Goal: Transaction & Acquisition: Book appointment/travel/reservation

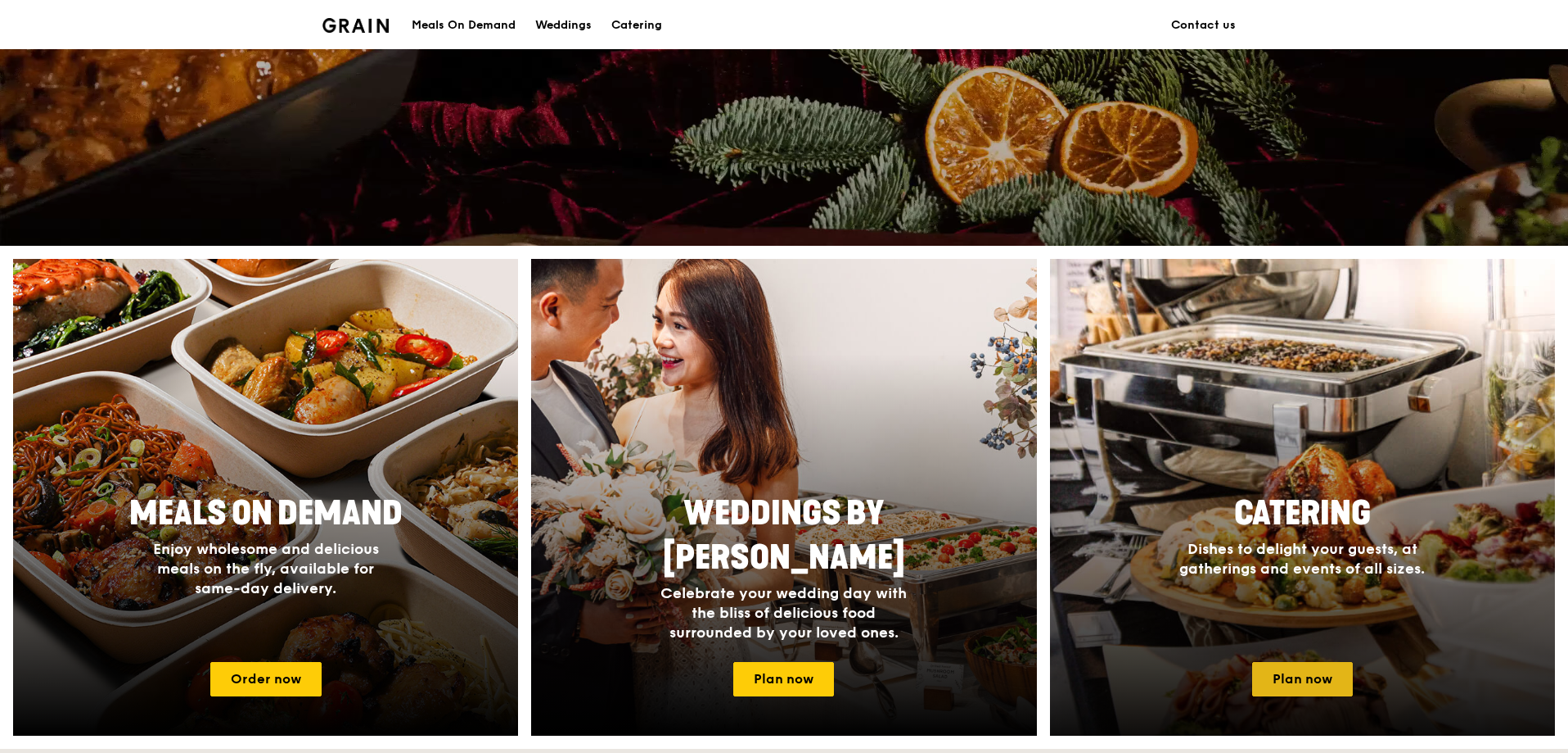
click at [1307, 671] on link "Plan now" at bounding box center [1302, 678] width 101 height 34
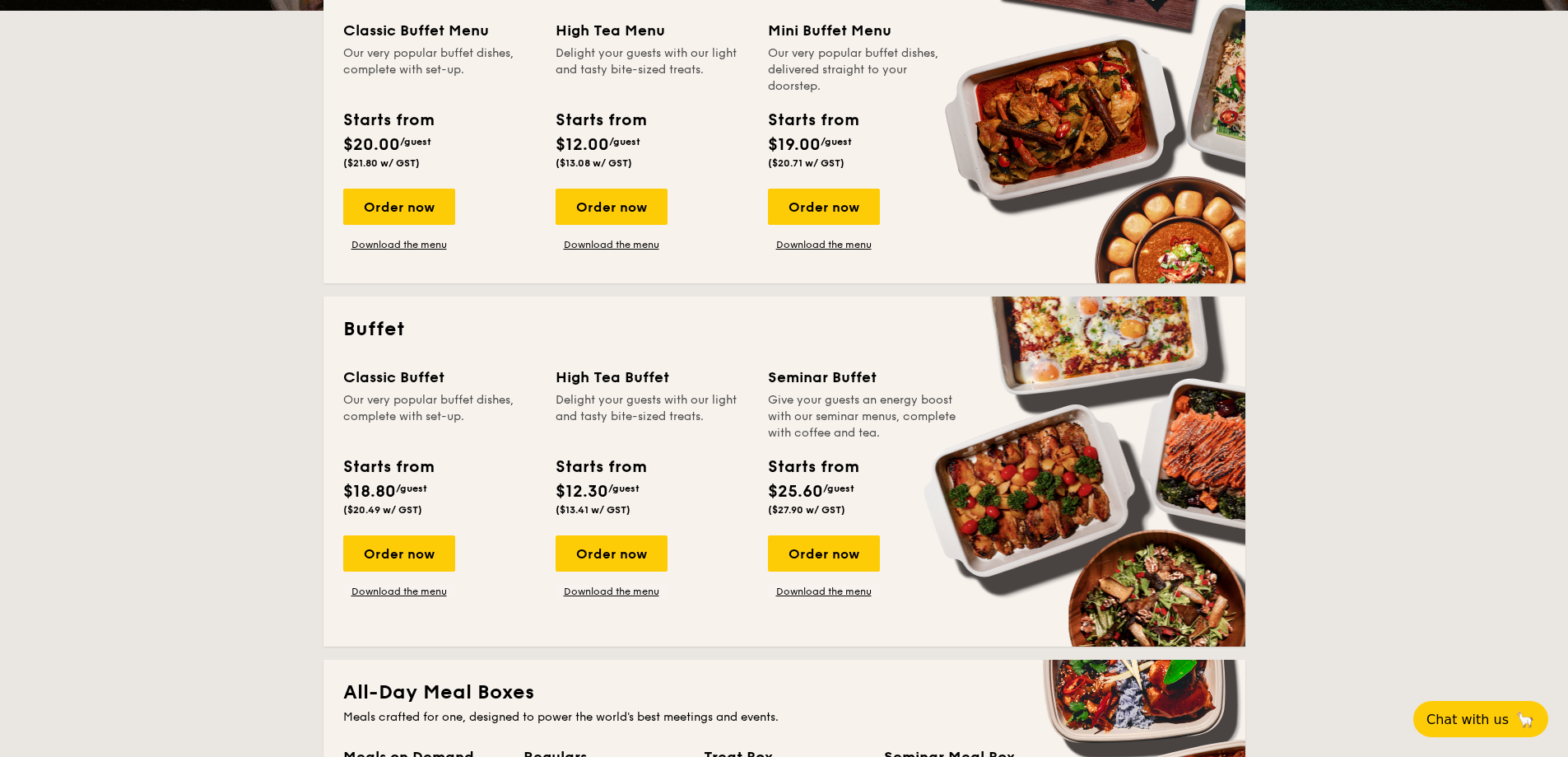
scroll to position [494, 0]
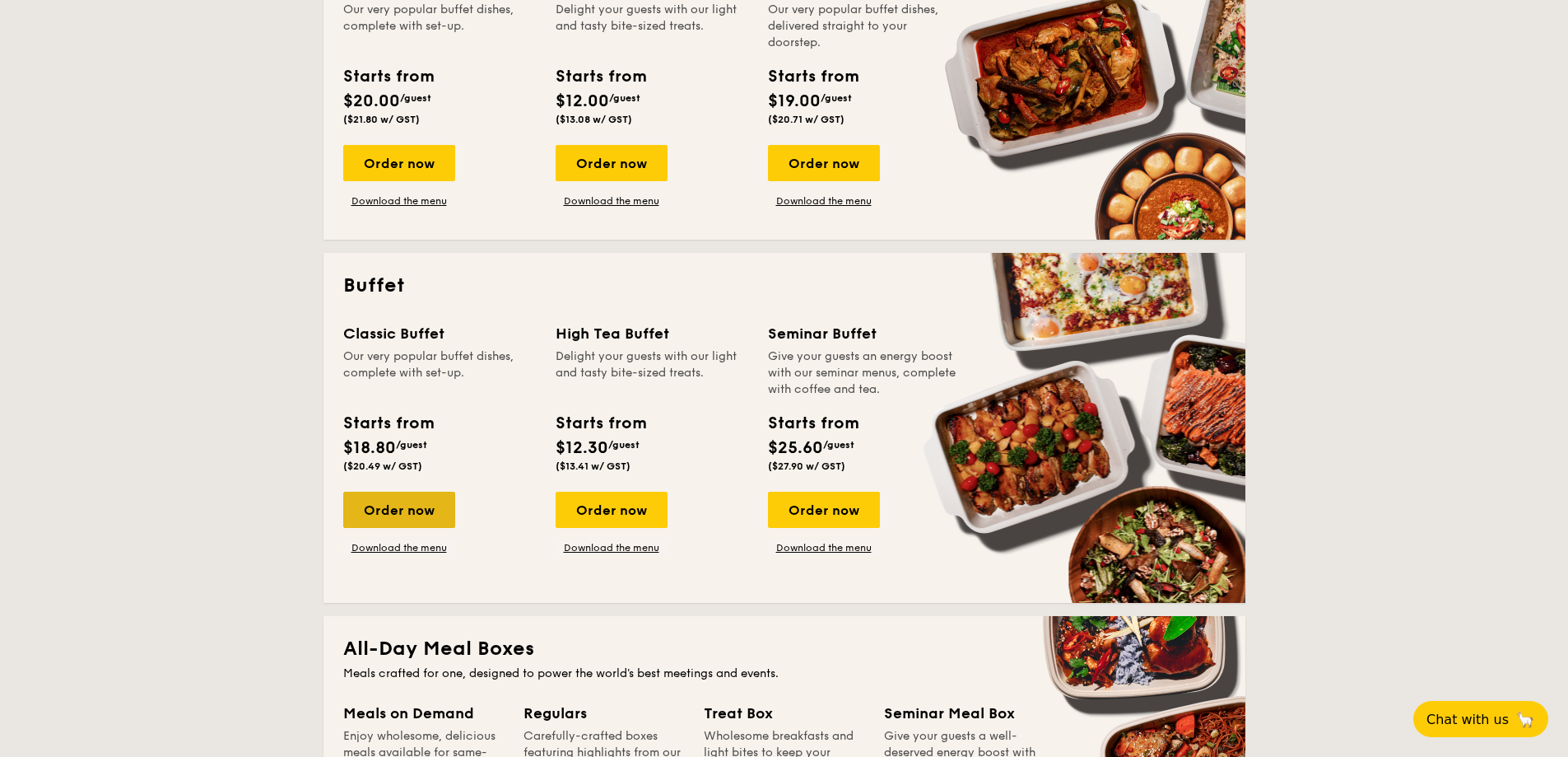
click at [390, 509] on div "Order now" at bounding box center [399, 509] width 112 height 37
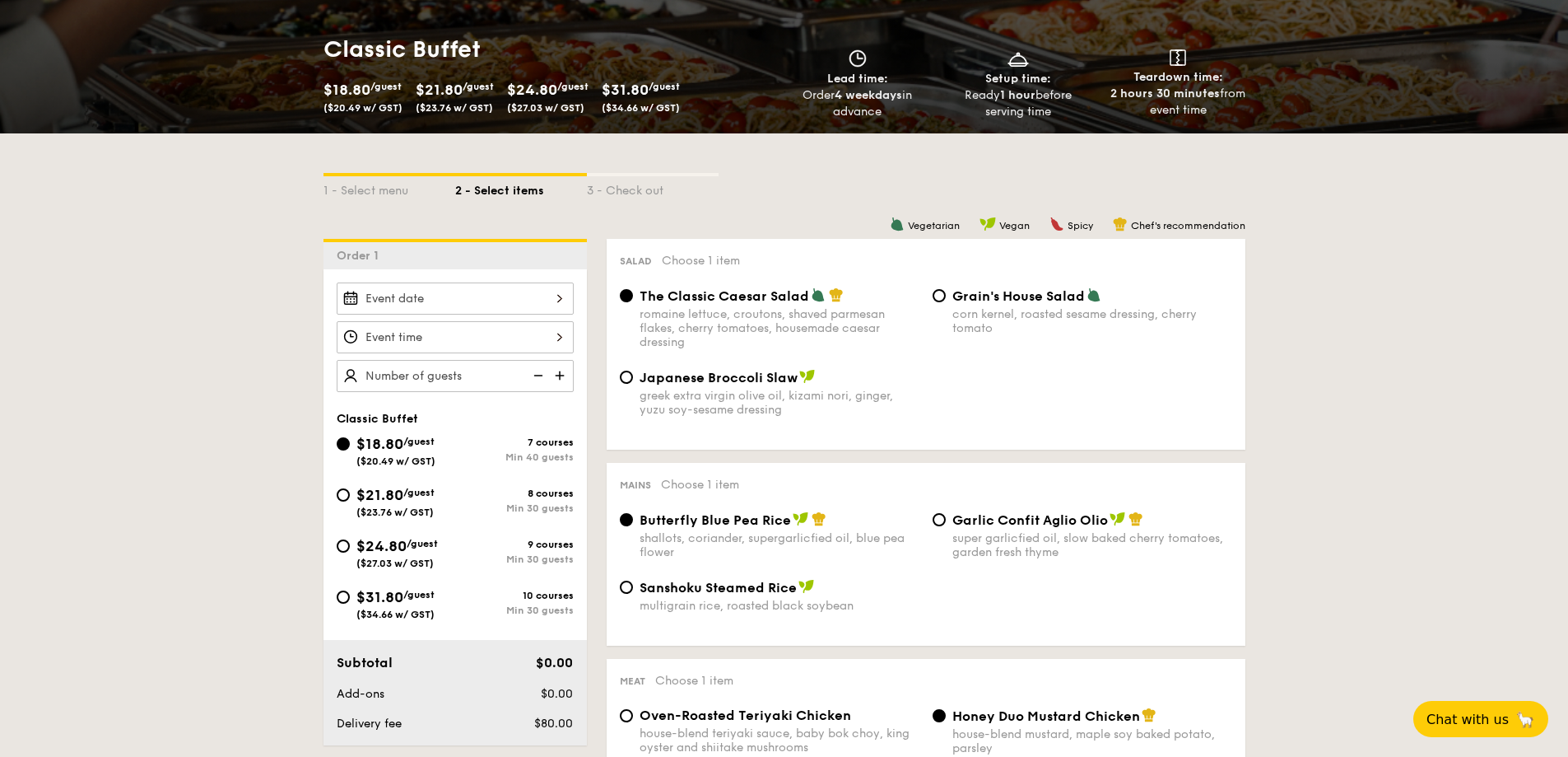
scroll to position [247, 0]
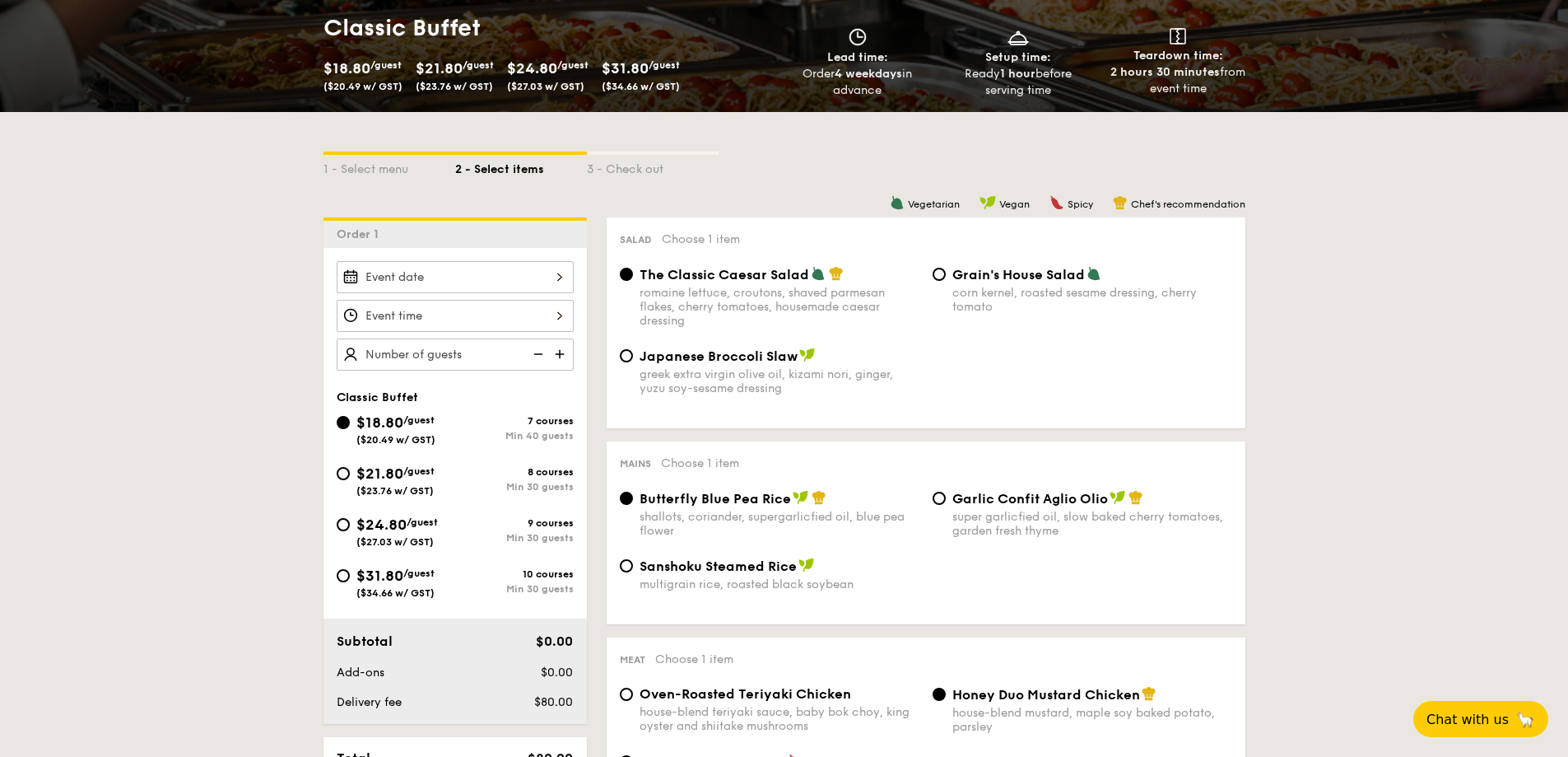
click at [403, 274] on div at bounding box center [455, 276] width 237 height 33
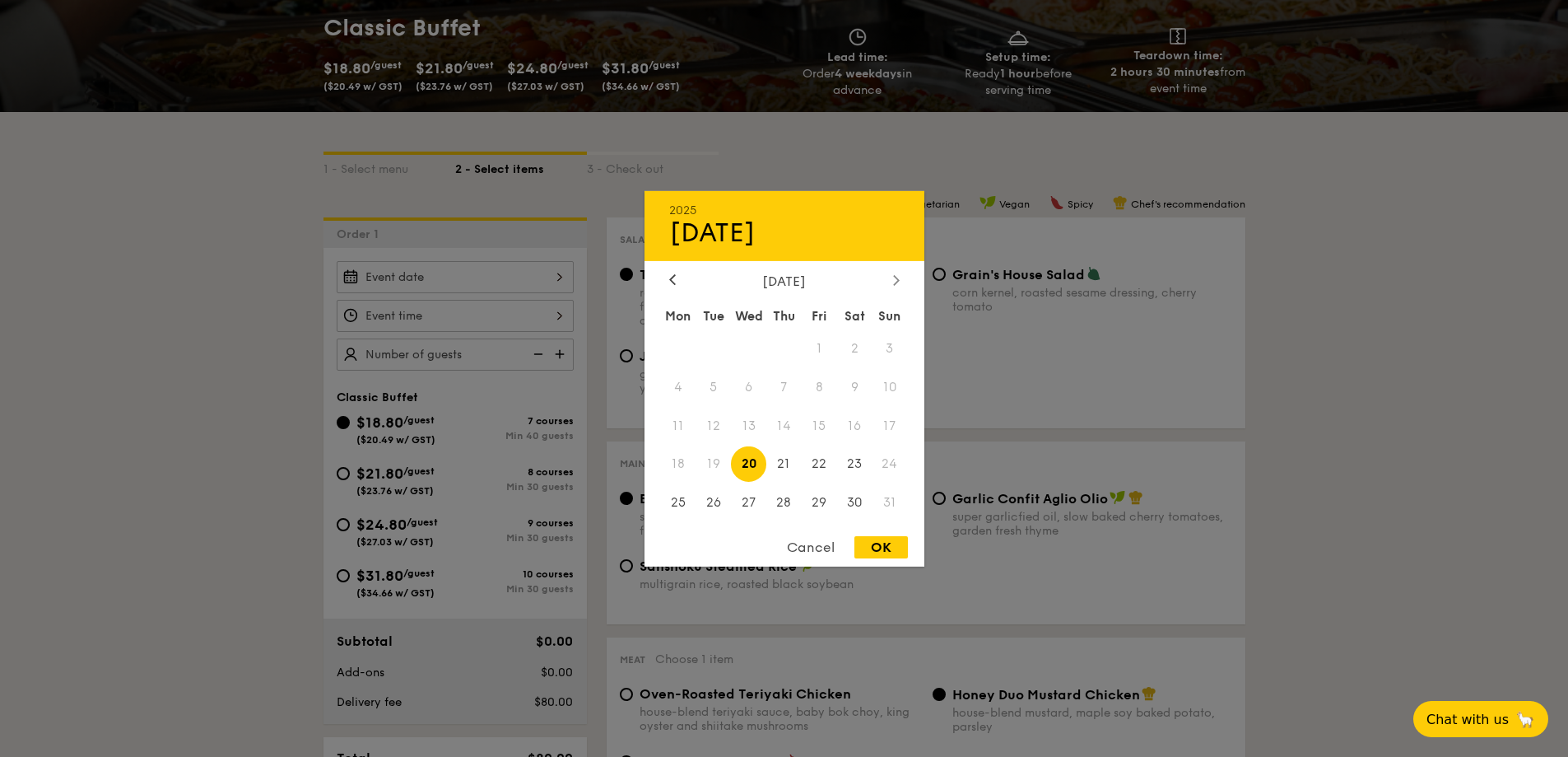
click at [891, 277] on div at bounding box center [896, 280] width 15 height 16
click at [858, 346] on span "6" at bounding box center [855, 348] width 36 height 36
click at [866, 551] on div "OK" at bounding box center [881, 547] width 53 height 23
type input "[DATE]"
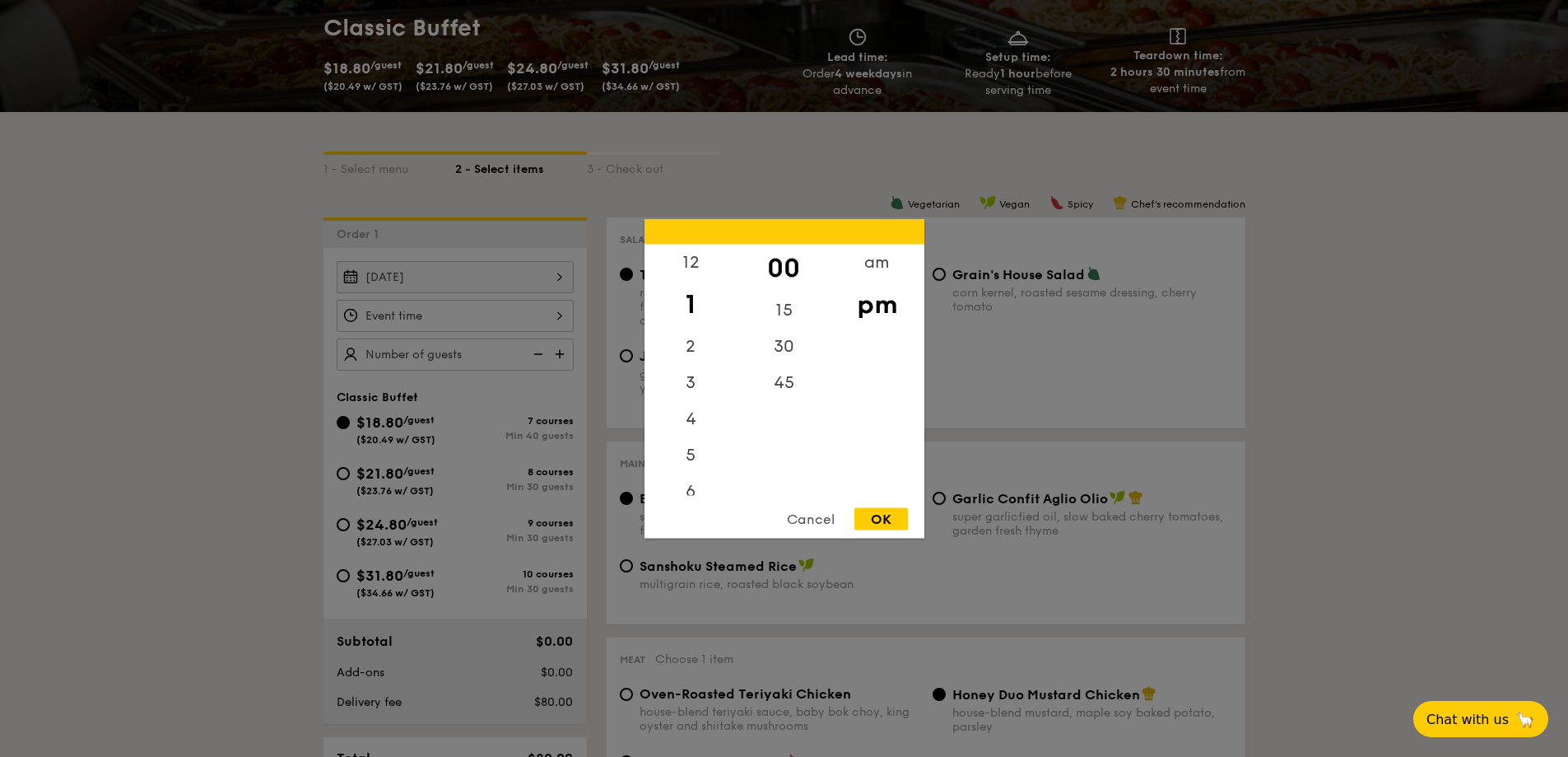
click at [449, 315] on div "12 1 2 3 4 5 6 7 8 9 10 11 00 15 30 45 am pm Cancel OK" at bounding box center [455, 316] width 237 height 33
click at [692, 494] on div "6" at bounding box center [691, 496] width 93 height 47
click at [792, 347] on div "30" at bounding box center [784, 351] width 93 height 47
click at [882, 524] on div "OK" at bounding box center [881, 518] width 53 height 23
type input "6:30PM"
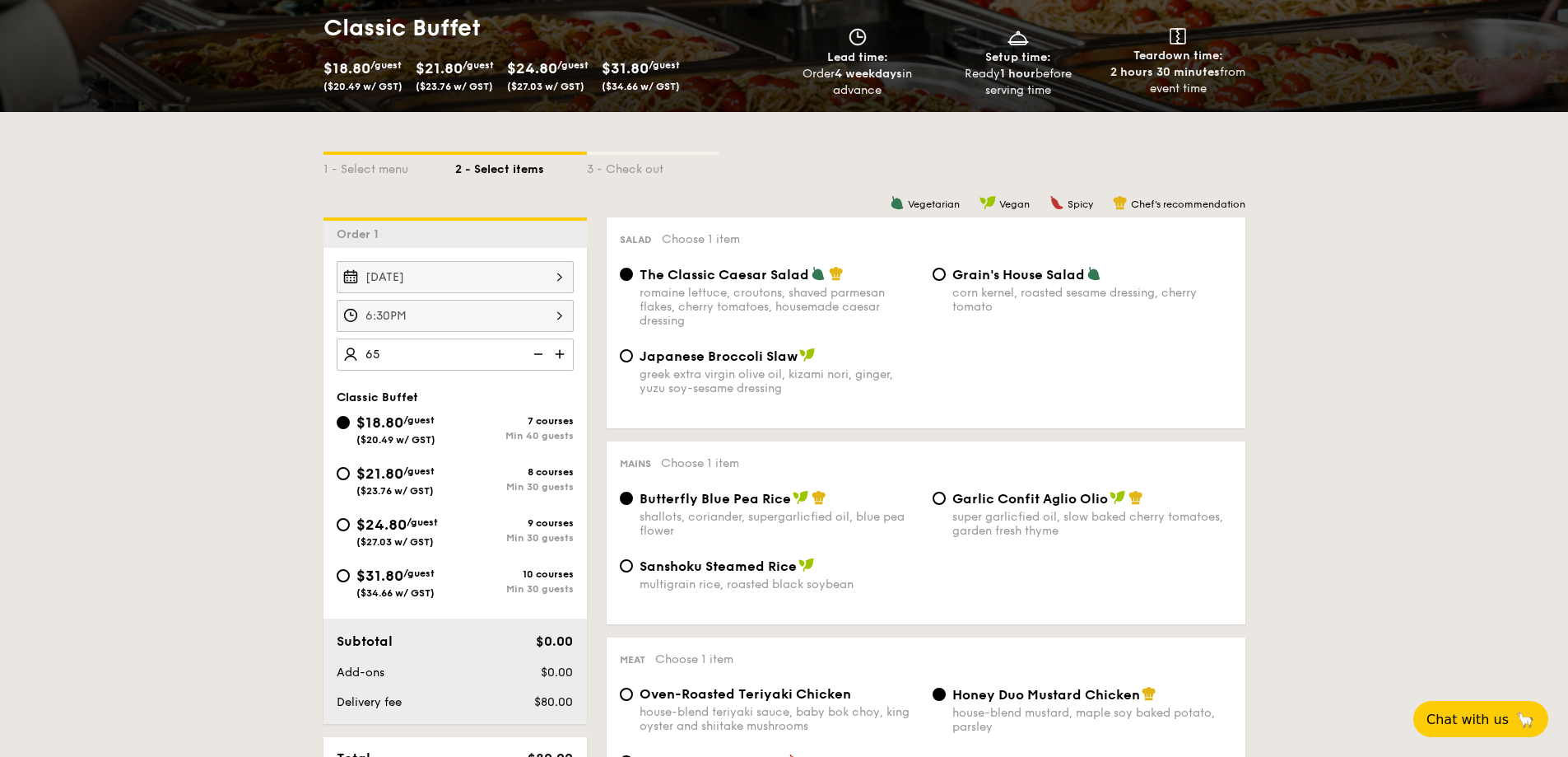
type input "65 guests"
click at [340, 470] on input "$21.80 /guest ($23.76 w/ GST) 8 courses Min 30 guests" at bounding box center [342, 473] width 13 height 13
radio input "true"
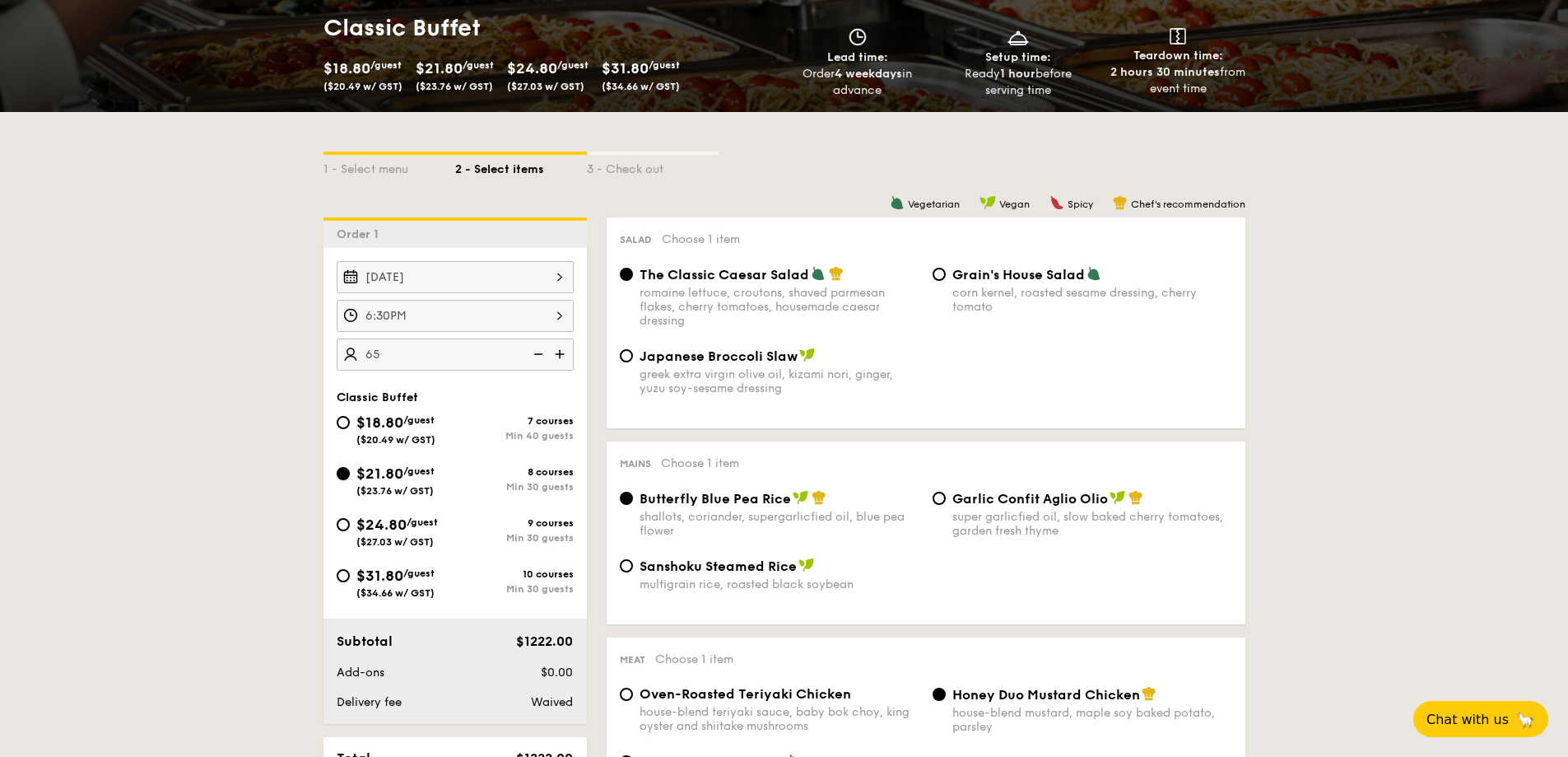
radio input "true"
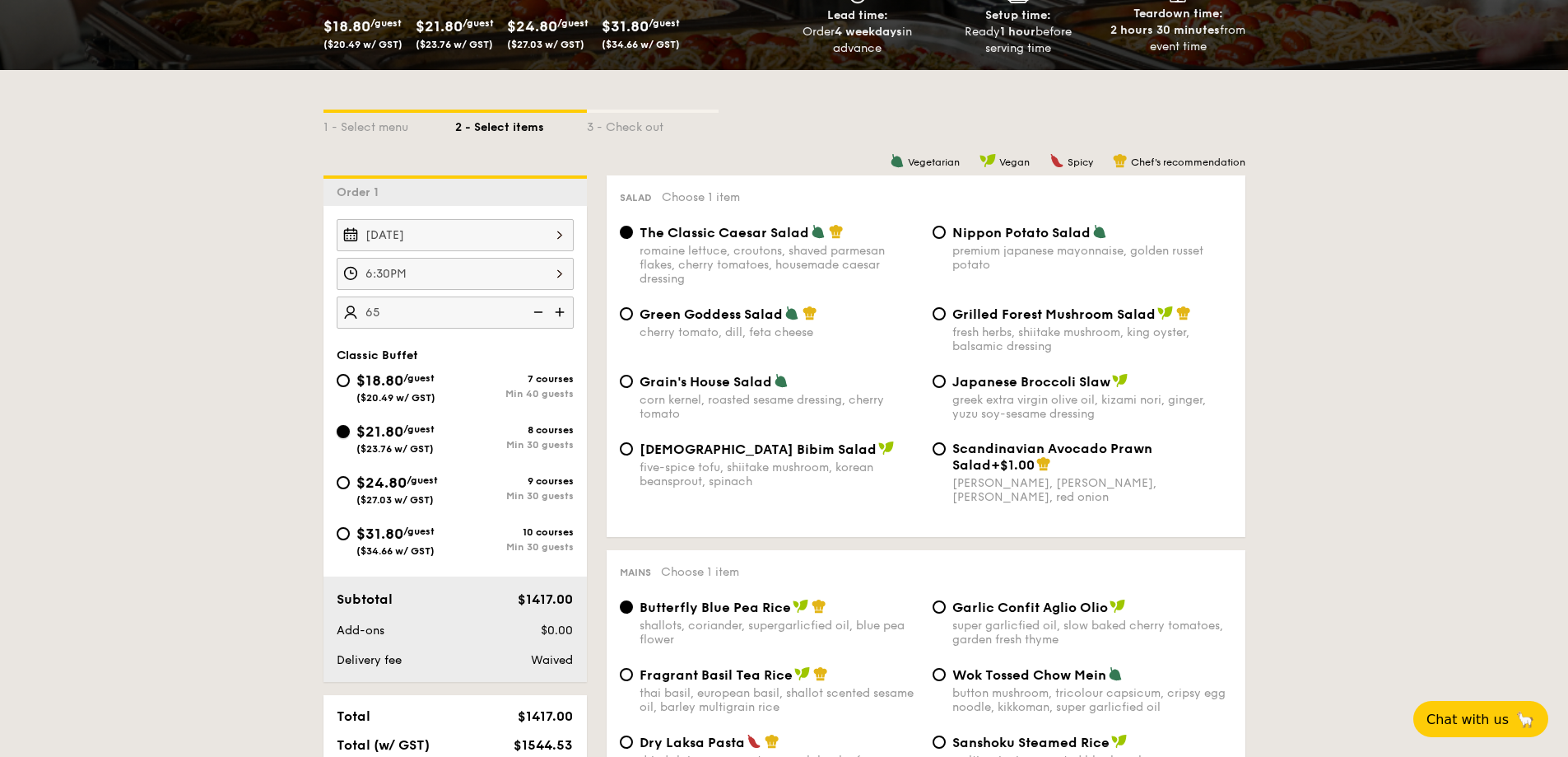
scroll to position [330, 0]
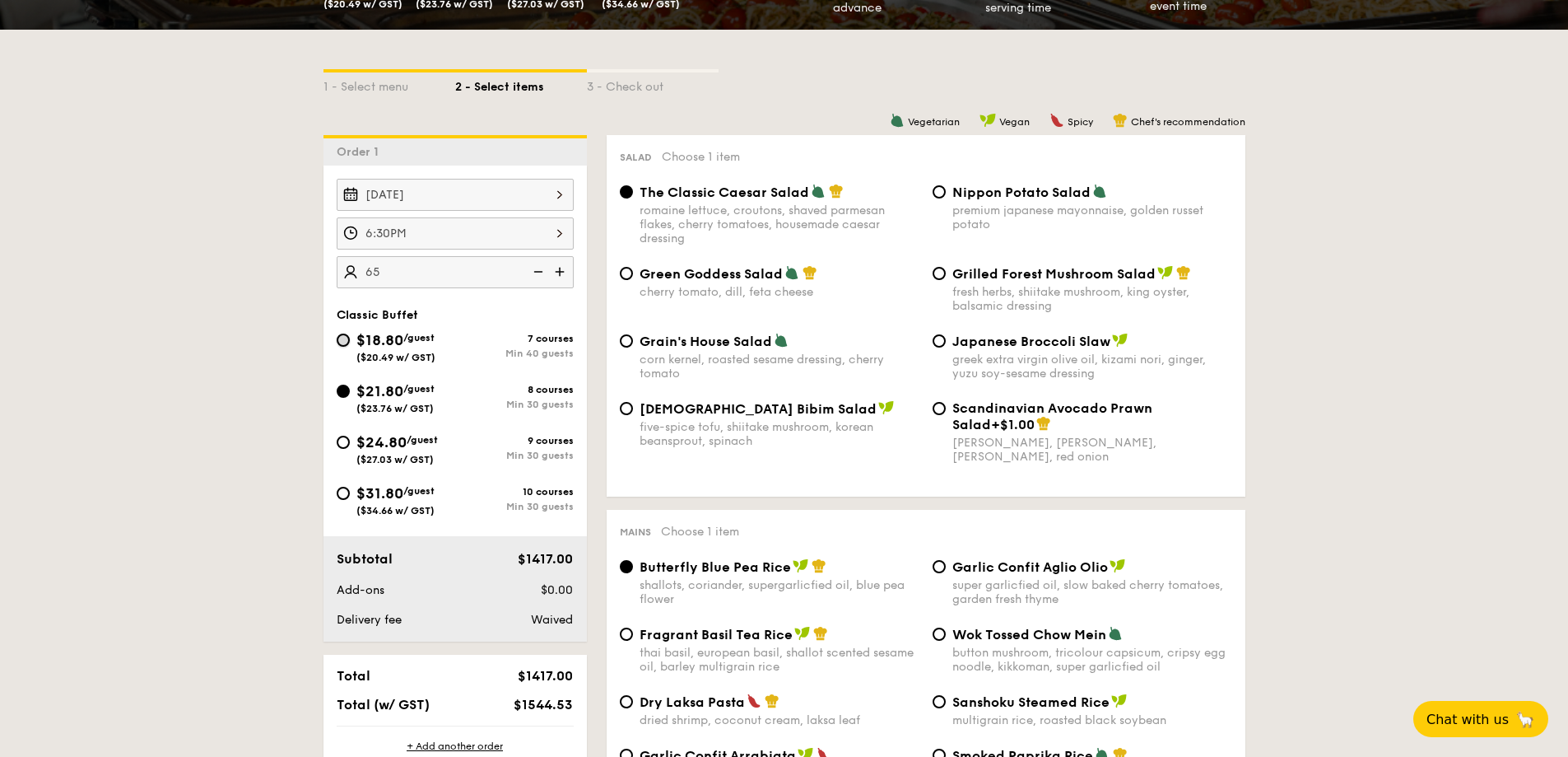
click at [347, 345] on input "$18.80 /guest ($20.49 w/ GST) 7 courses Min 40 guests" at bounding box center [342, 340] width 13 height 13
radio input "true"
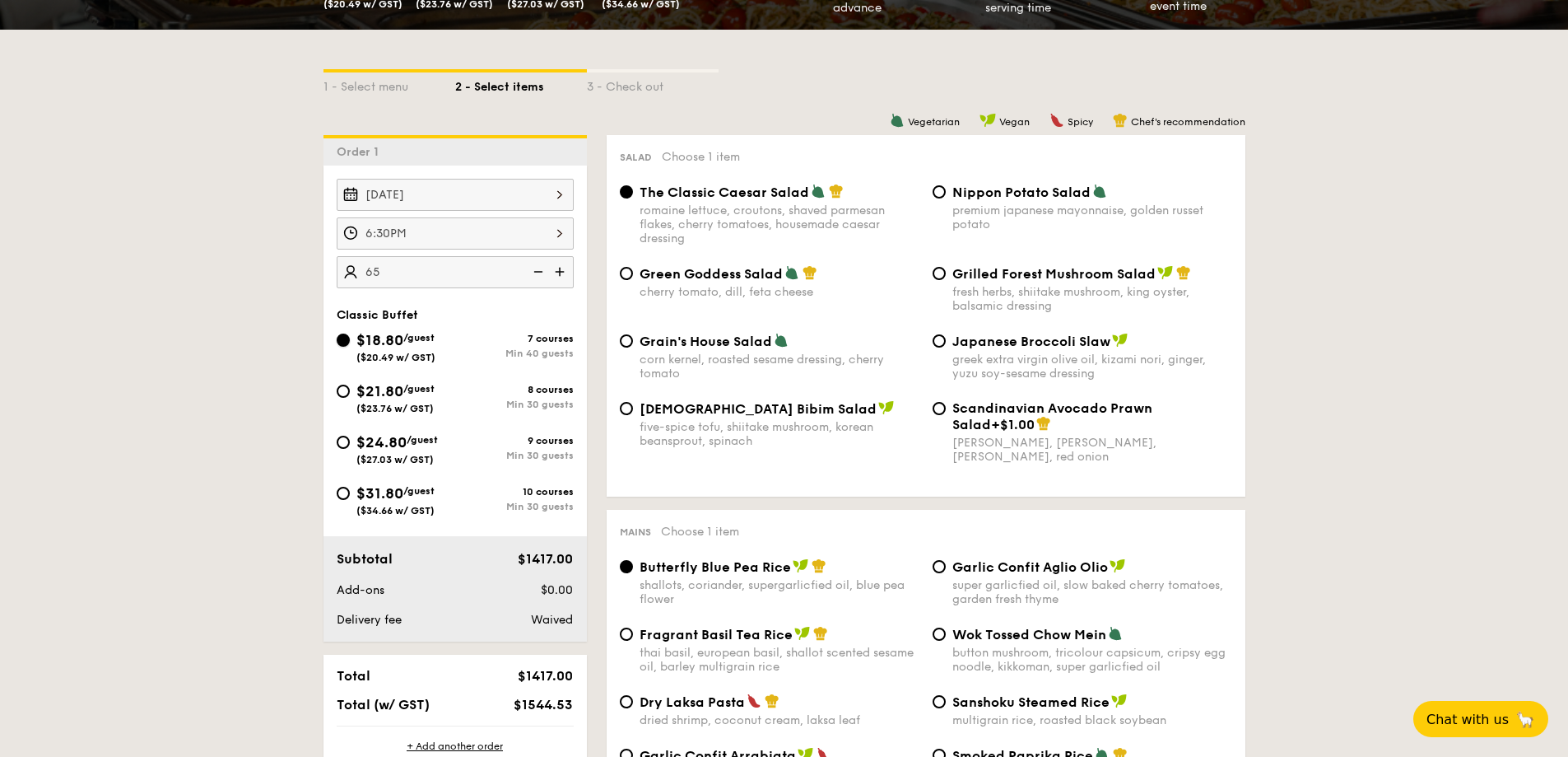
radio input "true"
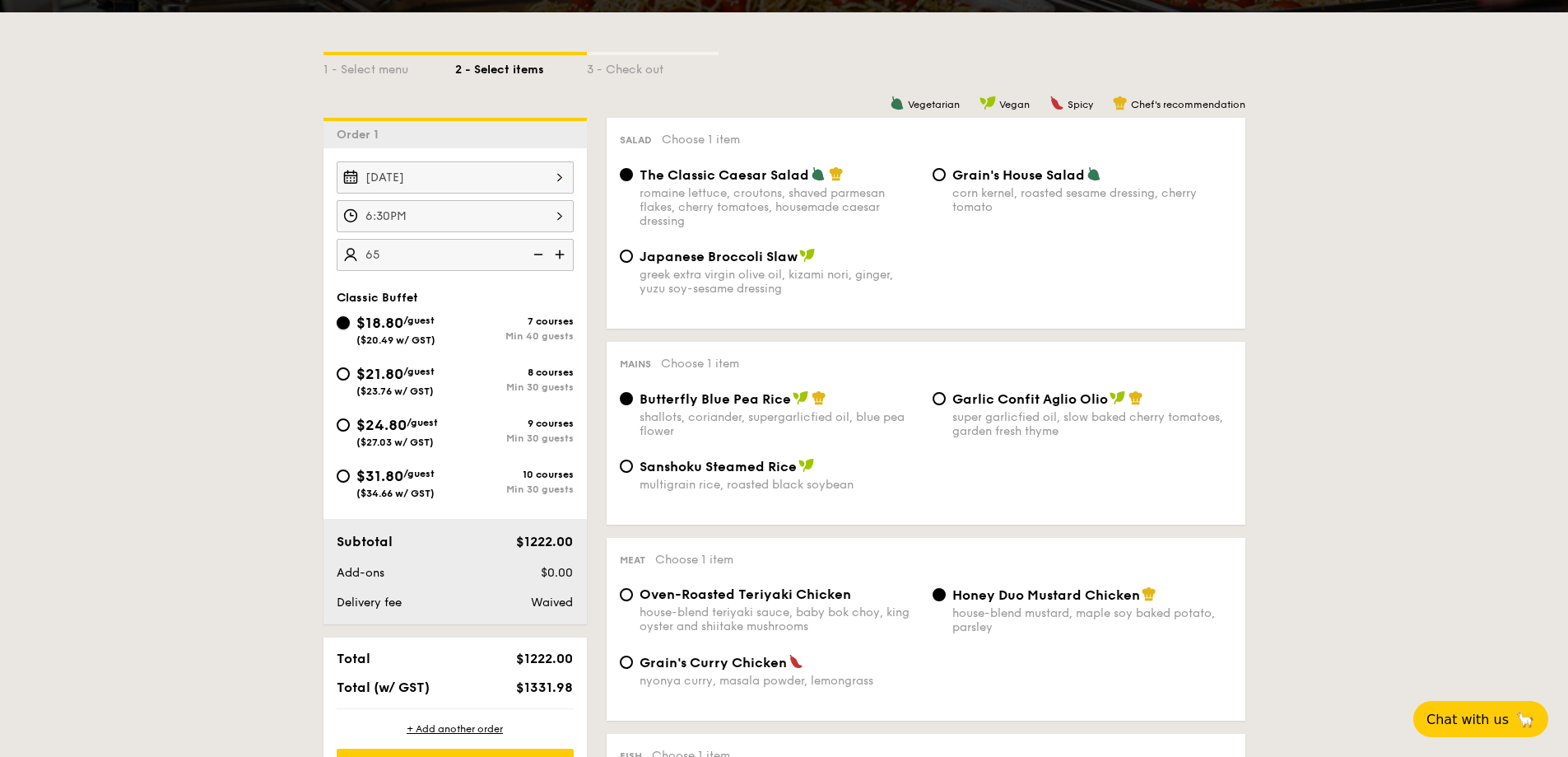
scroll to position [247, 0]
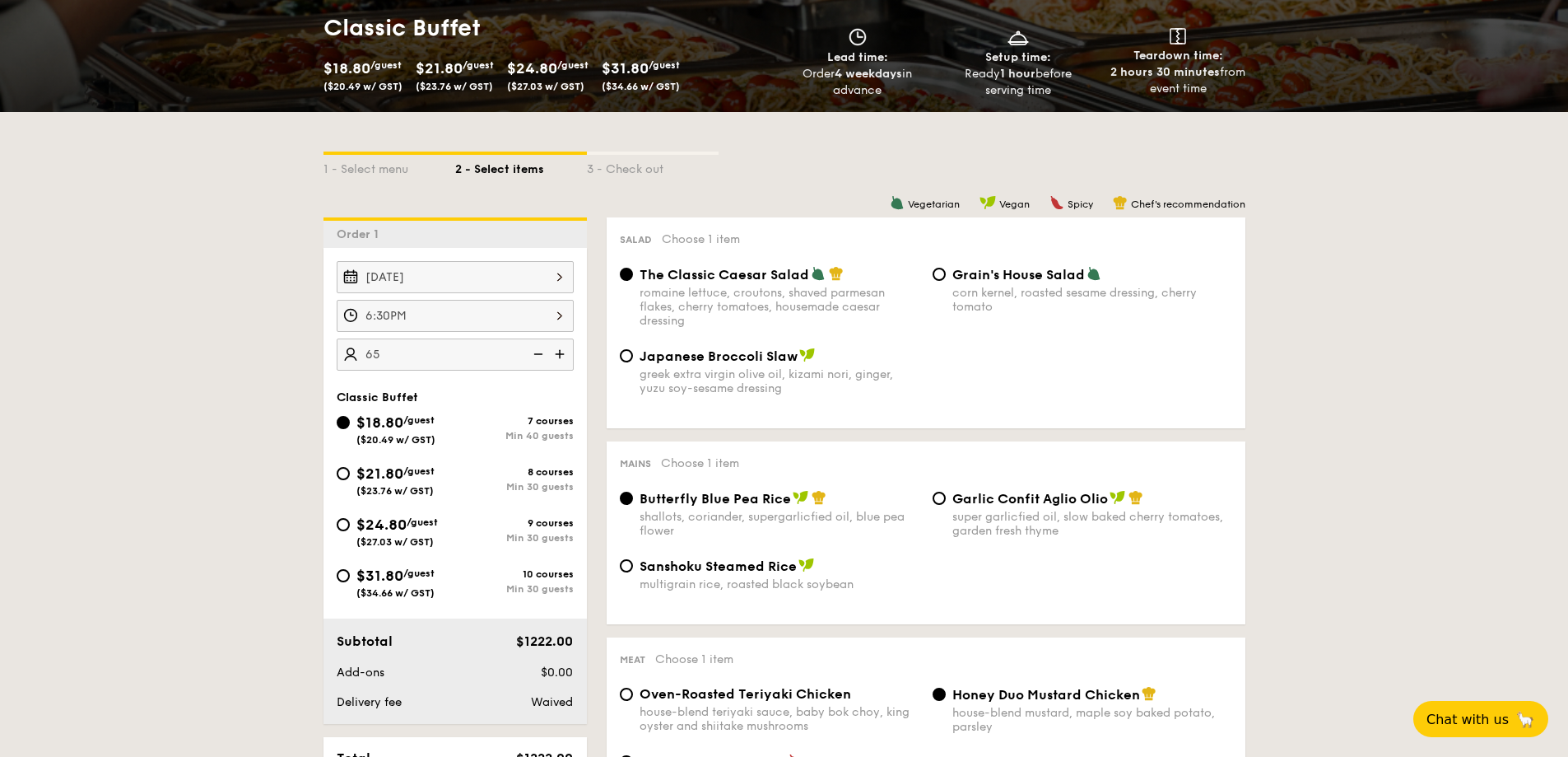
click at [324, 470] on div "Classic Buffet $18.80 /guest ($20.49 w/ GST) 7 courses Min 40 guests $21.80 /gu…" at bounding box center [455, 502] width 263 height 225
click at [345, 475] on input "$21.80 /guest ($23.76 w/ GST) 8 courses Min 30 guests" at bounding box center [342, 473] width 13 height 13
radio input "true"
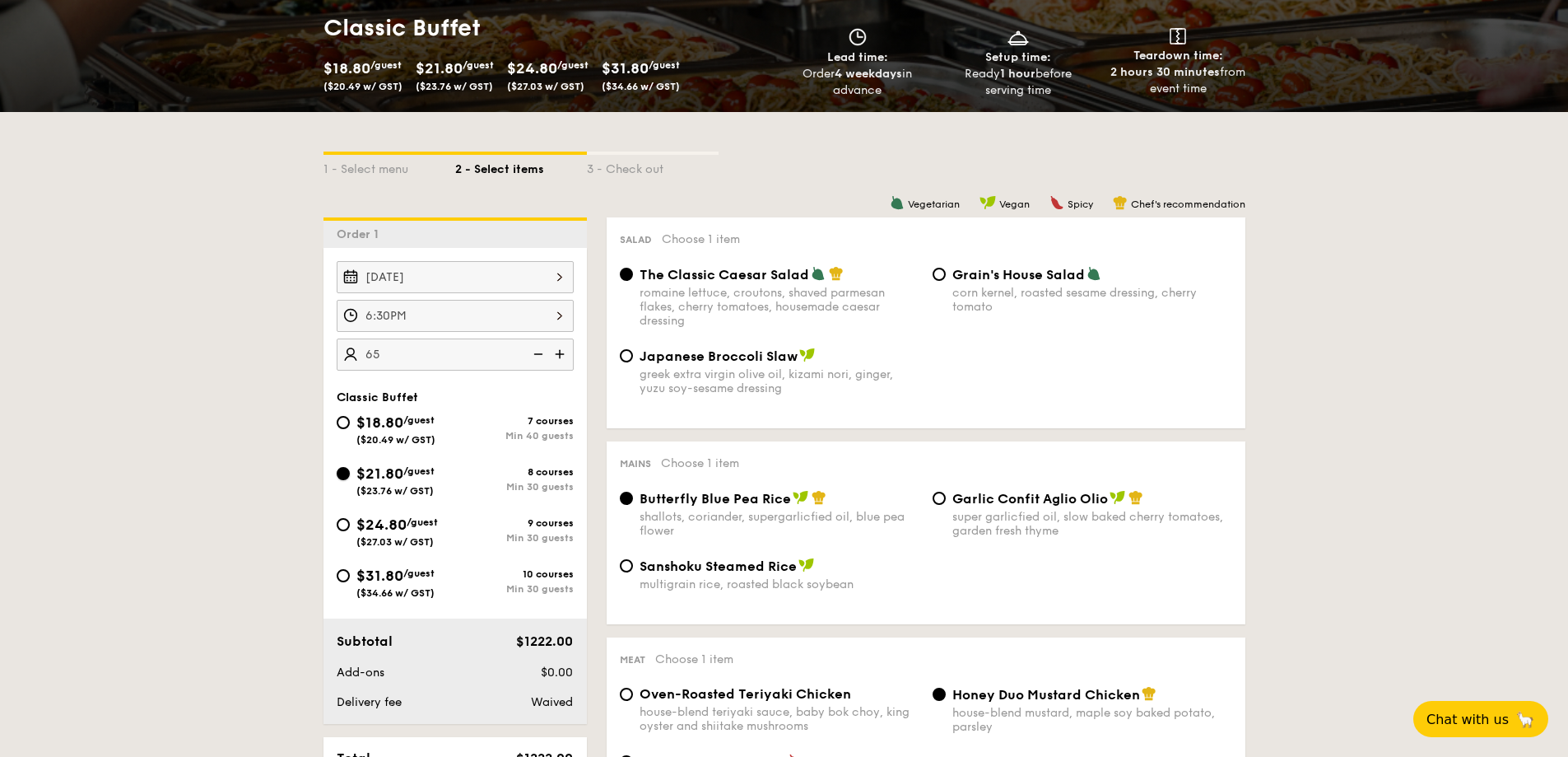
radio input "true"
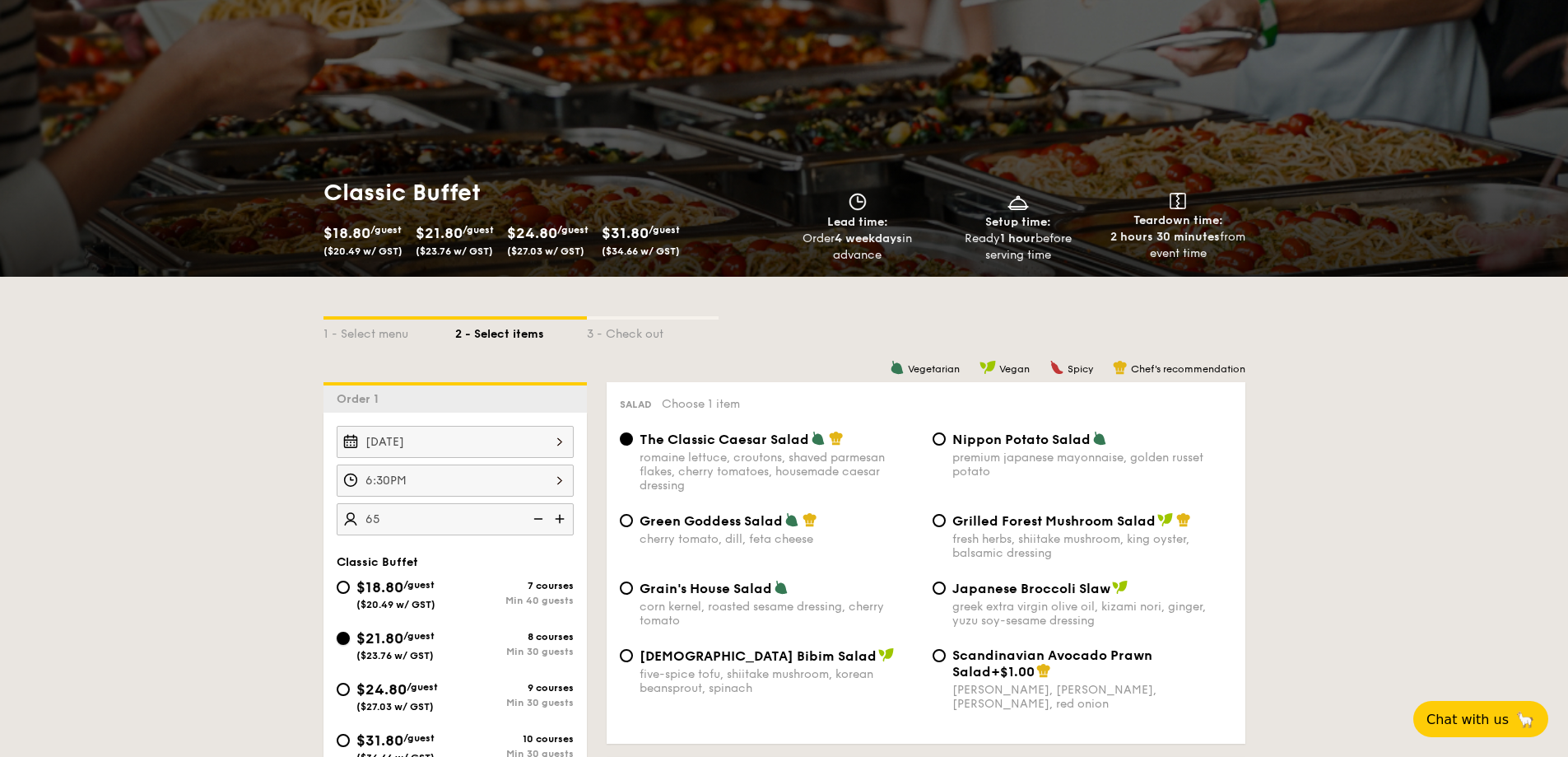
scroll to position [165, 0]
